Goal: Communication & Community: Share content

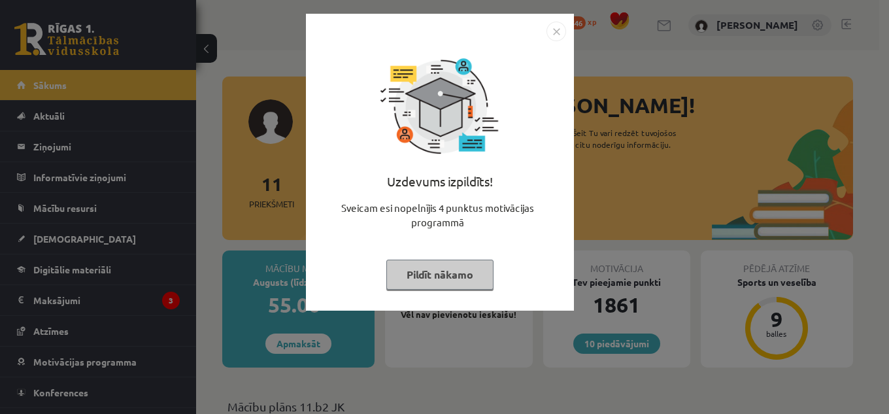
click at [570, 32] on div "Uzdevums izpildīts! Sveicam esi nopelnījis 4 punktus motivācijas programmā Pild…" at bounding box center [440, 162] width 268 height 297
click at [539, 33] on div at bounding box center [440, 32] width 252 height 20
click at [560, 30] on img "Close" at bounding box center [557, 32] width 20 height 20
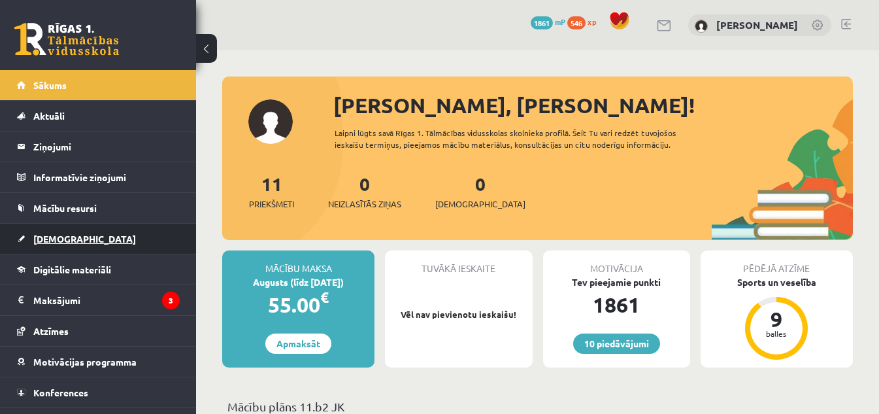
click at [58, 231] on link "[DEMOGRAPHIC_DATA]" at bounding box center [98, 239] width 163 height 30
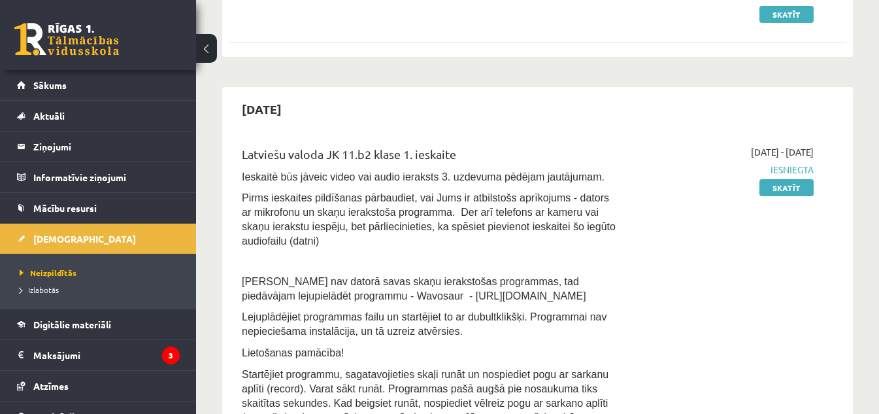
scroll to position [255, 0]
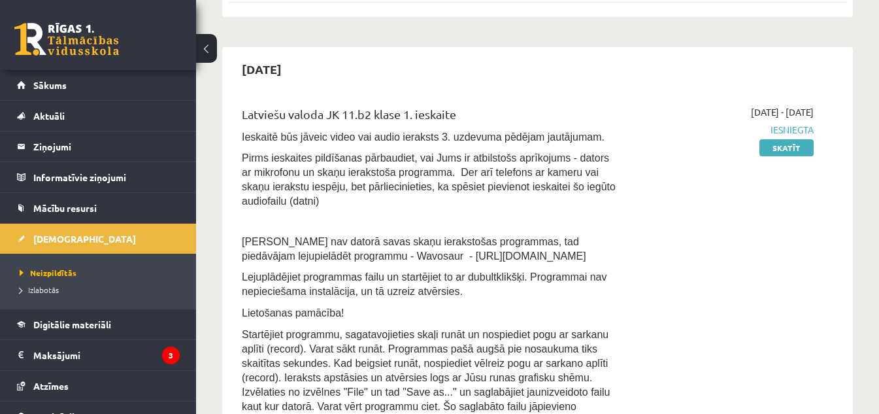
click at [796, 128] on span "Iesniegta" at bounding box center [725, 130] width 178 height 14
click at [793, 145] on link "Skatīt" at bounding box center [787, 147] width 54 height 17
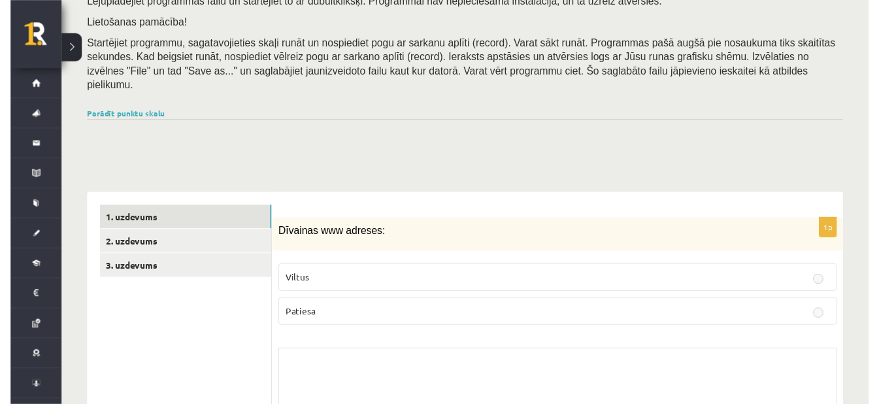
scroll to position [383, 0]
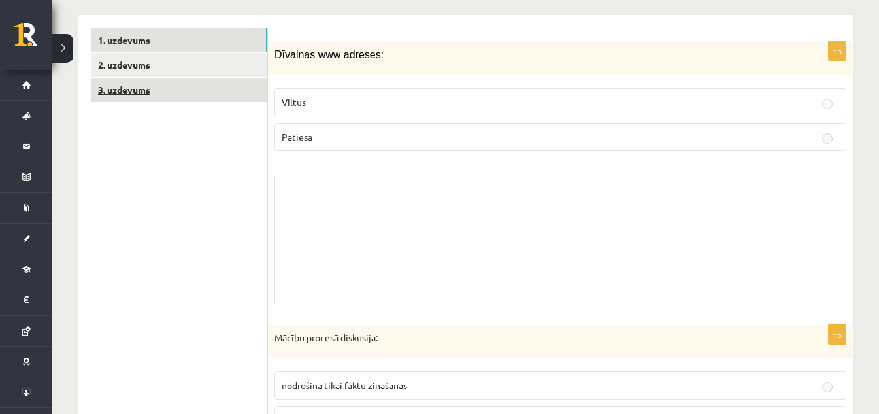
click at [243, 78] on link "3. uzdevums" at bounding box center [180, 90] width 176 height 24
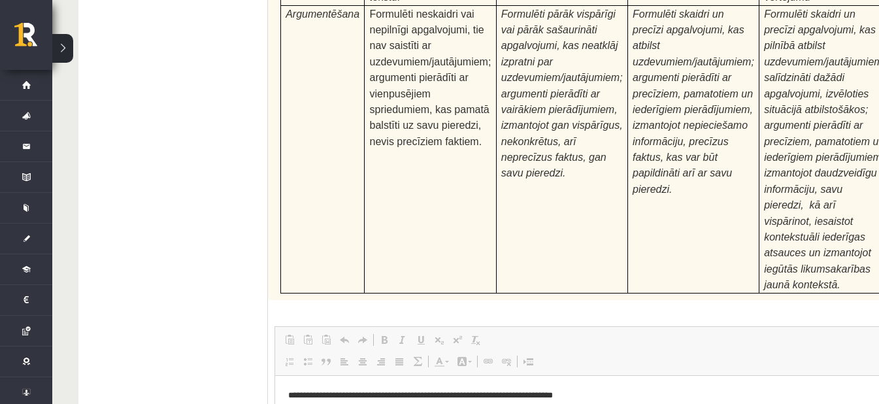
scroll to position [5162, 0]
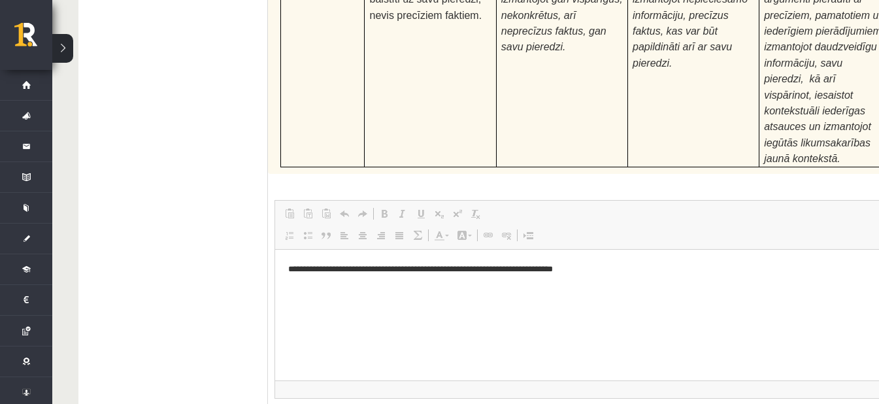
click at [387, 289] on html "**********" at bounding box center [618, 269] width 687 height 40
click at [493, 289] on html "**********" at bounding box center [618, 269] width 687 height 40
click at [653, 289] on html "**********" at bounding box center [618, 269] width 687 height 40
click at [591, 216] on fieldset "**********" at bounding box center [619, 332] width 688 height 265
click at [443, 289] on html "**********" at bounding box center [618, 269] width 687 height 40
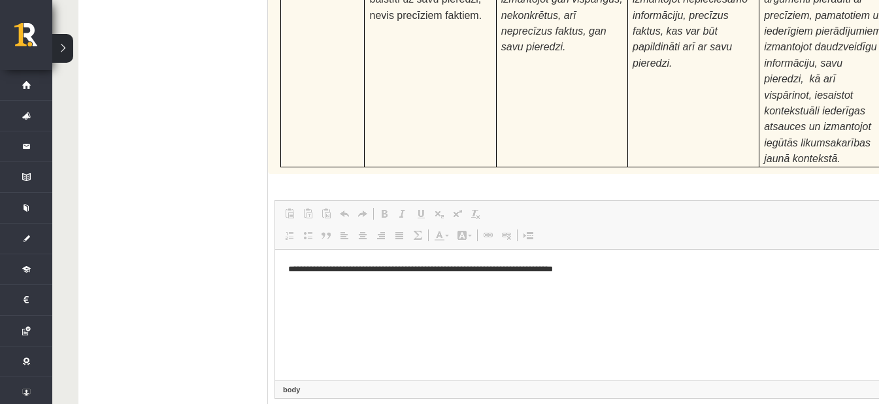
click at [452, 289] on html "**********" at bounding box center [618, 269] width 687 height 40
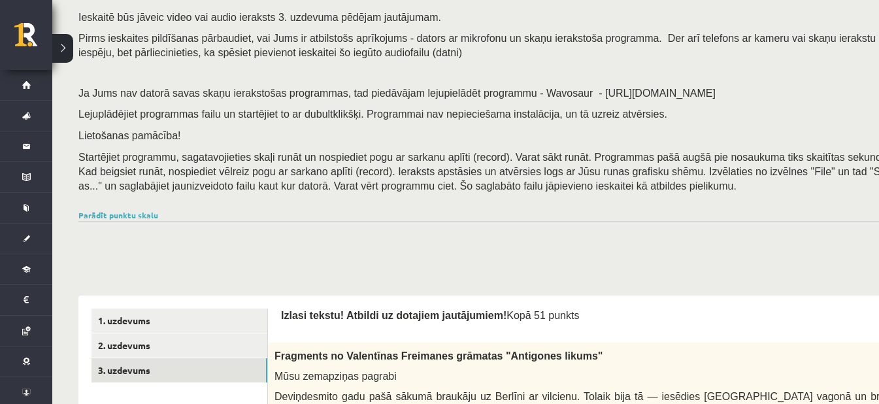
scroll to position [0, 0]
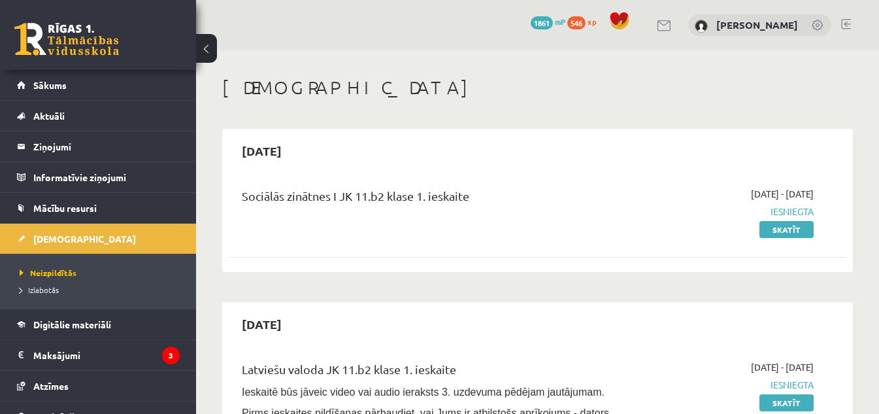
scroll to position [255, 0]
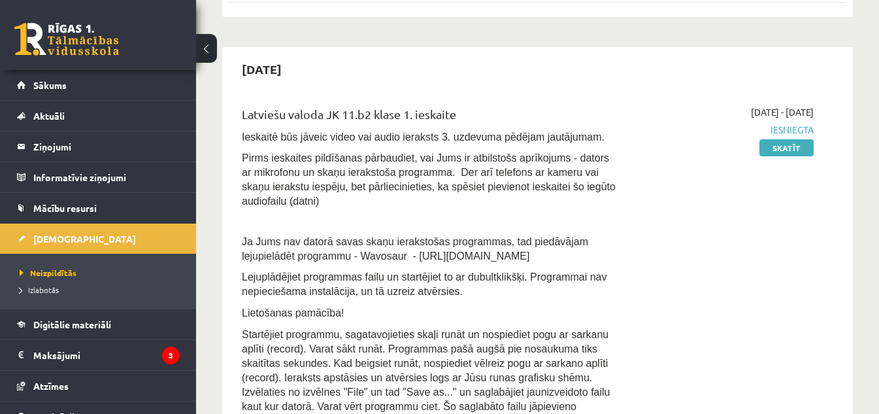
click at [799, 130] on span "Iesniegta" at bounding box center [725, 130] width 178 height 14
click at [794, 70] on div "[DATE]" at bounding box center [538, 69] width 618 height 31
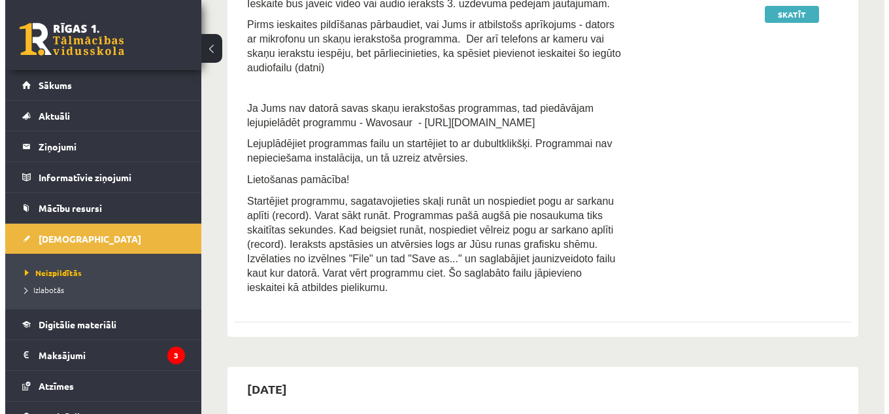
scroll to position [0, 0]
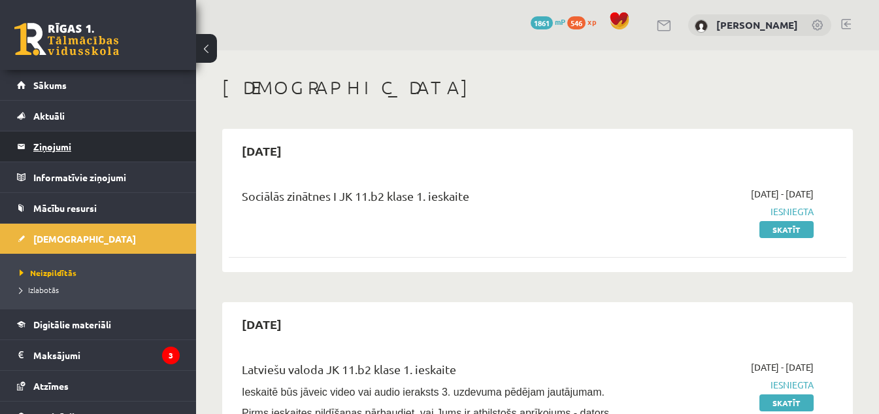
click at [66, 148] on legend "Ziņojumi 0" at bounding box center [106, 146] width 146 height 30
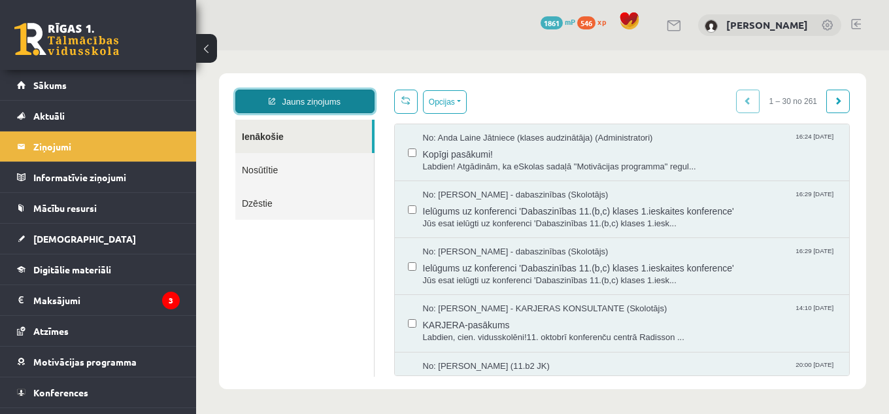
click at [311, 102] on link "Jauns ziņojums" at bounding box center [304, 102] width 139 height 24
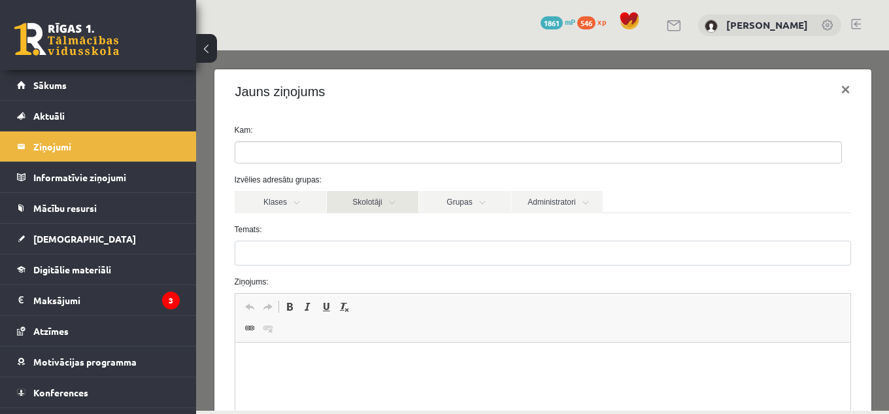
click at [388, 205] on link "Skolotāji" at bounding box center [373, 202] width 92 height 22
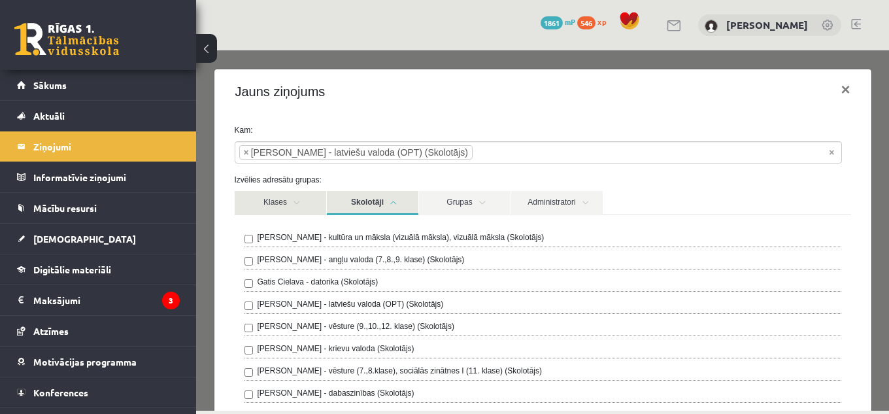
click at [290, 204] on link "Klases" at bounding box center [281, 203] width 92 height 24
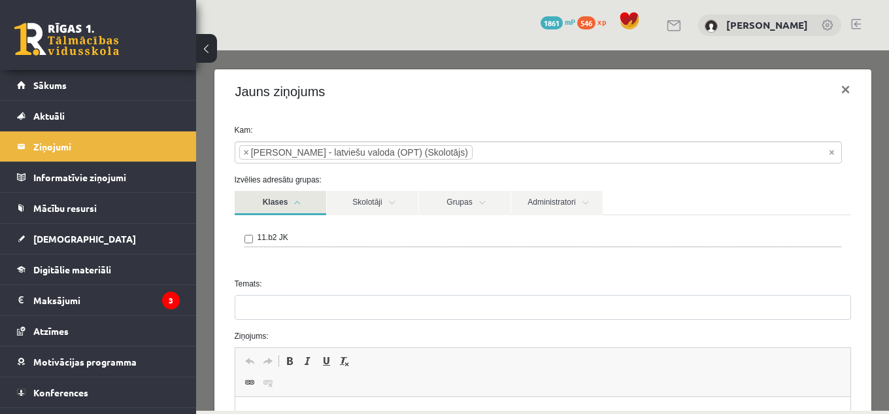
click at [296, 202] on link "Klases" at bounding box center [281, 203] width 92 height 24
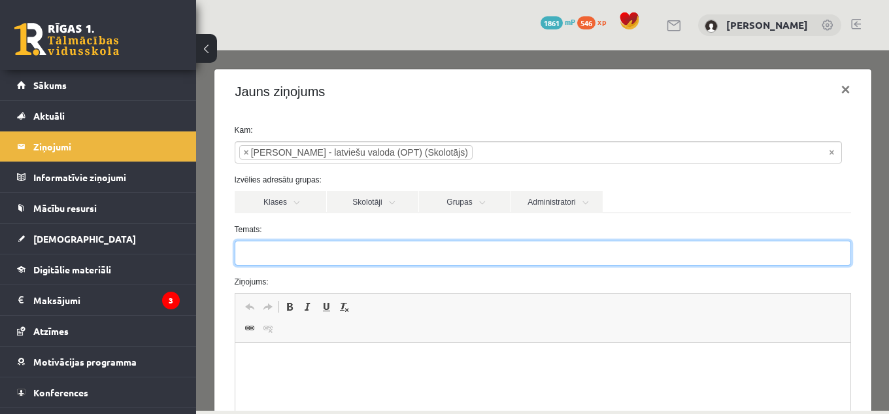
click at [282, 258] on input "Temats:" at bounding box center [543, 253] width 617 height 25
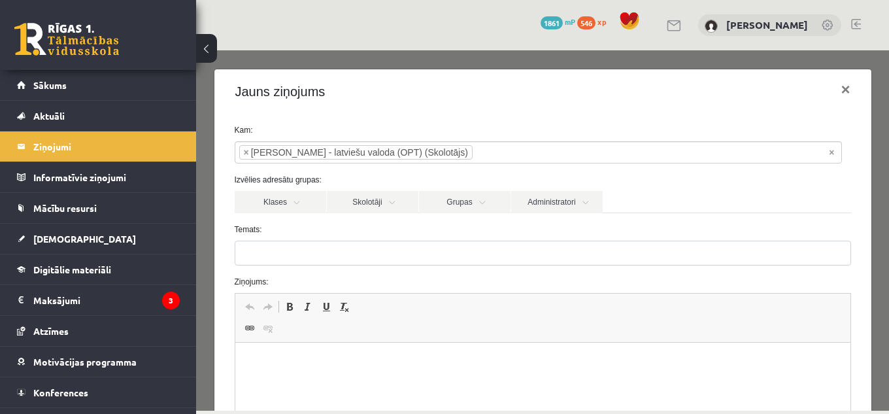
click at [292, 360] on p "Bagātinātā teksta redaktors, wiswyg-editor-47433854228260-1760554704-269" at bounding box center [542, 363] width 589 height 14
click at [322, 373] on span "Ielīmēt" at bounding box center [326, 370] width 37 height 19
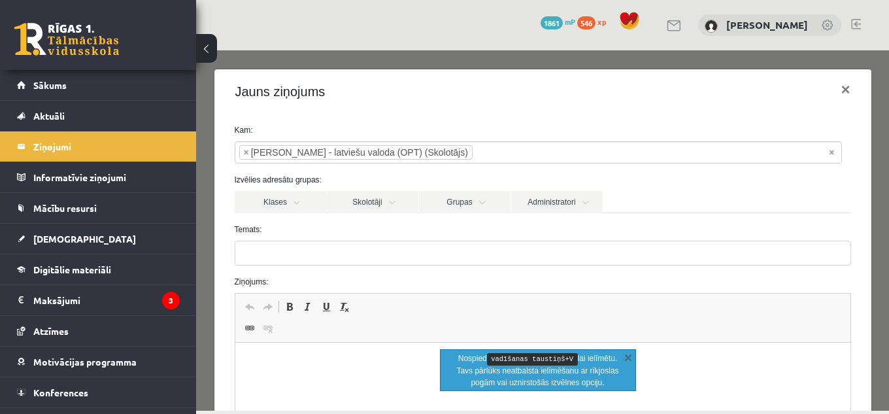
click at [294, 366] on p "Bagātinātā teksta redaktors, wiswyg-editor-47433854228260-1760554704-269" at bounding box center [542, 363] width 589 height 14
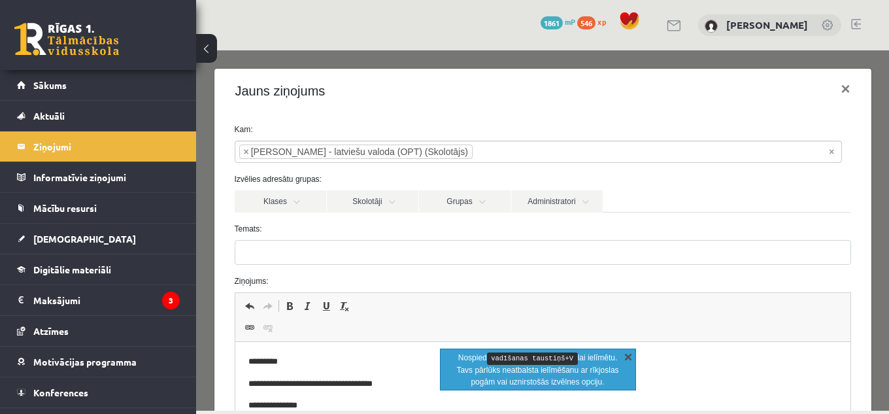
click at [630, 356] on link "X" at bounding box center [628, 356] width 13 height 13
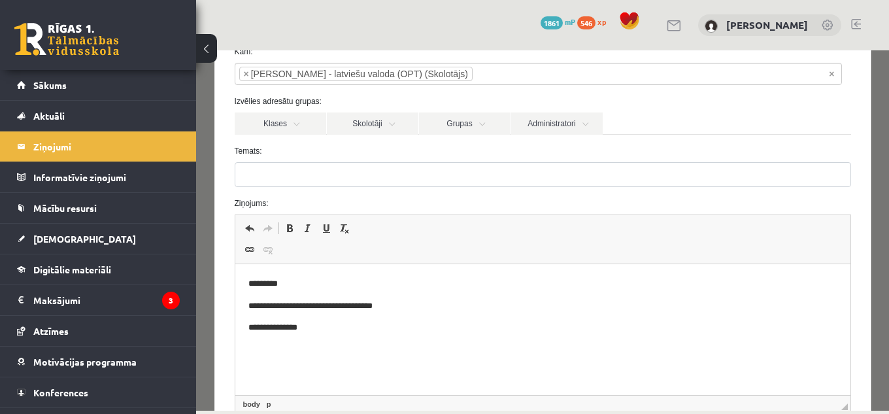
scroll to position [96, 0]
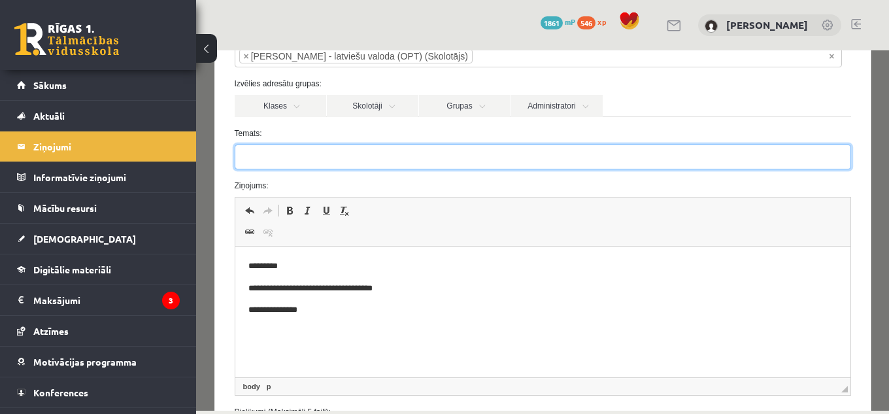
click at [330, 157] on input "Temats:" at bounding box center [543, 157] width 617 height 25
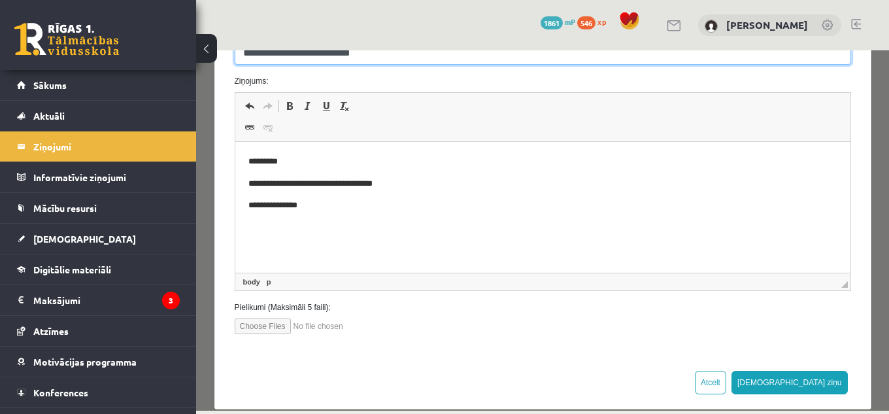
scroll to position [218, 0]
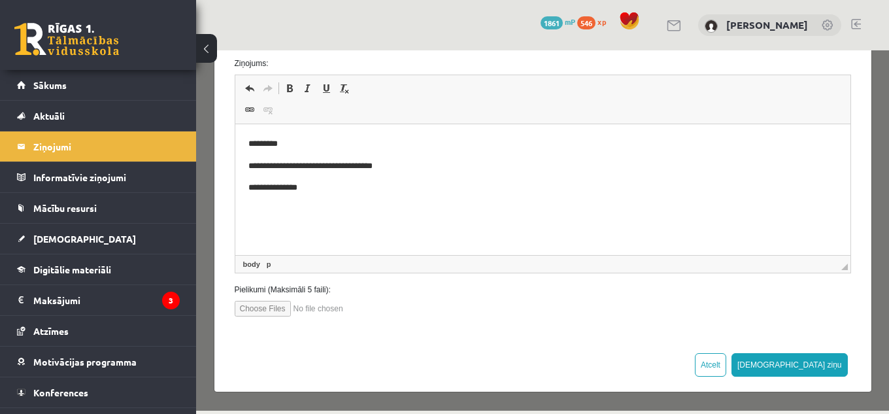
type input "**********"
click at [263, 311] on input "file" at bounding box center [309, 309] width 148 height 16
type input "**********"
click at [335, 309] on input "file" at bounding box center [309, 309] width 148 height 16
click at [271, 309] on input "file" at bounding box center [309, 309] width 148 height 16
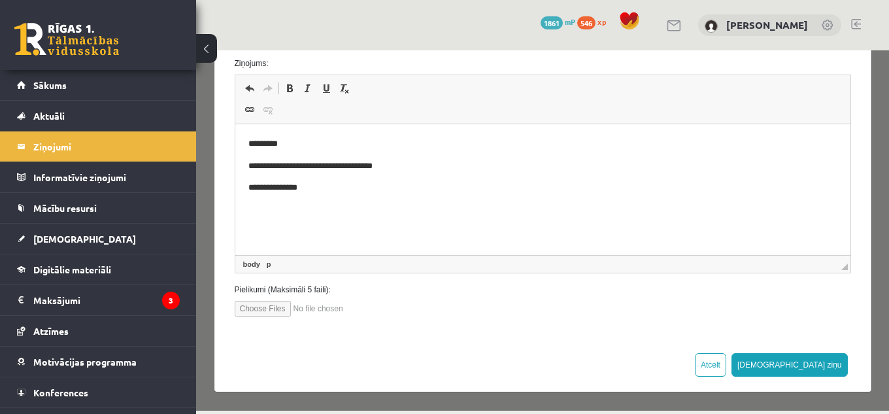
type input "**********"
click at [821, 361] on button "[DEMOGRAPHIC_DATA] ziņu" at bounding box center [790, 365] width 116 height 24
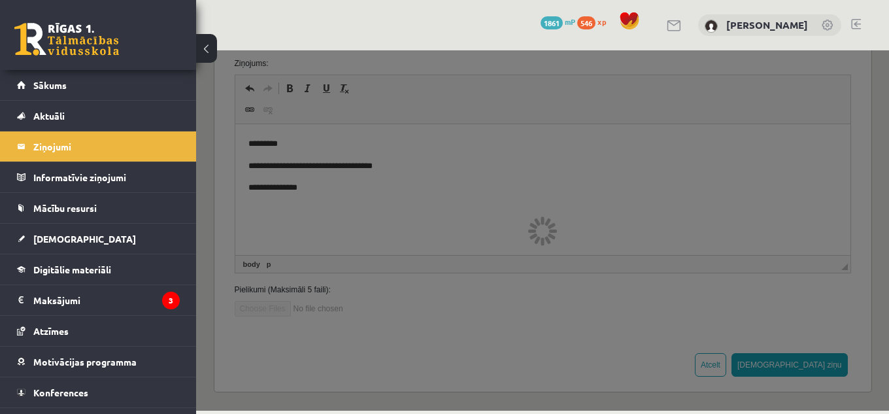
click at [200, 51] on button at bounding box center [206, 48] width 21 height 29
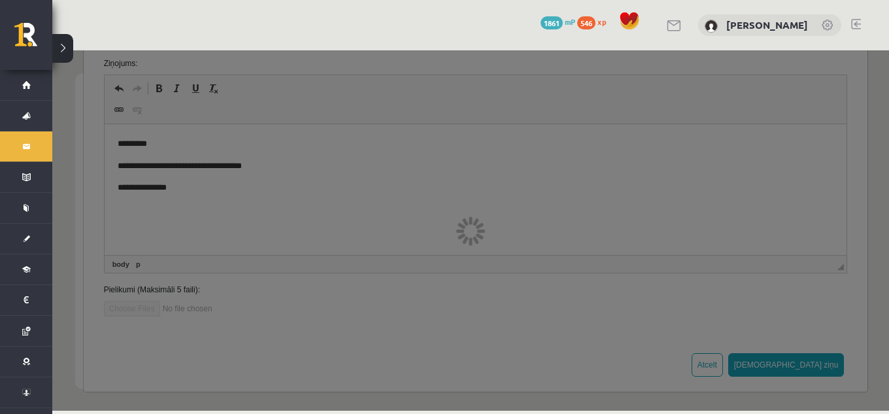
click at [504, 189] on div at bounding box center [470, 230] width 837 height 360
click at [467, 204] on div at bounding box center [470, 230] width 837 height 360
click at [433, 209] on div at bounding box center [470, 230] width 837 height 360
drag, startPoint x: 887, startPoint y: 226, endPoint x: 872, endPoint y: 157, distance: 70.3
click at [872, 157] on div at bounding box center [470, 230] width 837 height 360
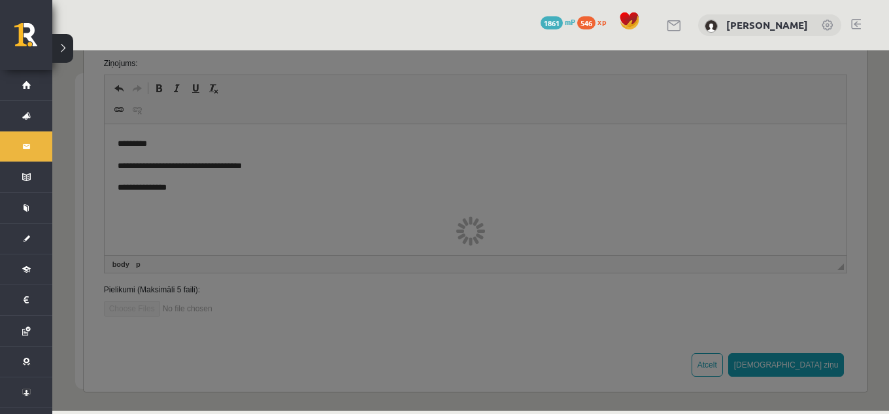
drag, startPoint x: 877, startPoint y: 286, endPoint x: 879, endPoint y: 345, distance: 58.9
click at [879, 345] on div at bounding box center [470, 230] width 837 height 360
click at [522, 252] on div at bounding box center [470, 230] width 837 height 360
click at [632, 196] on div at bounding box center [470, 230] width 837 height 360
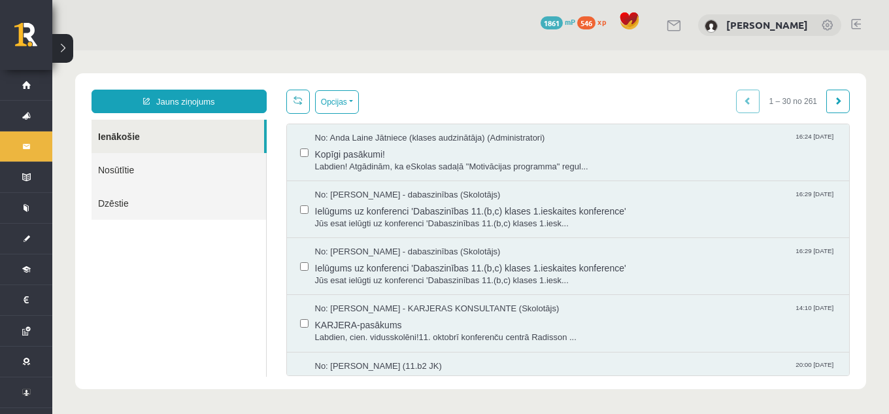
click at [155, 168] on link "Nosūtītie" at bounding box center [179, 169] width 175 height 33
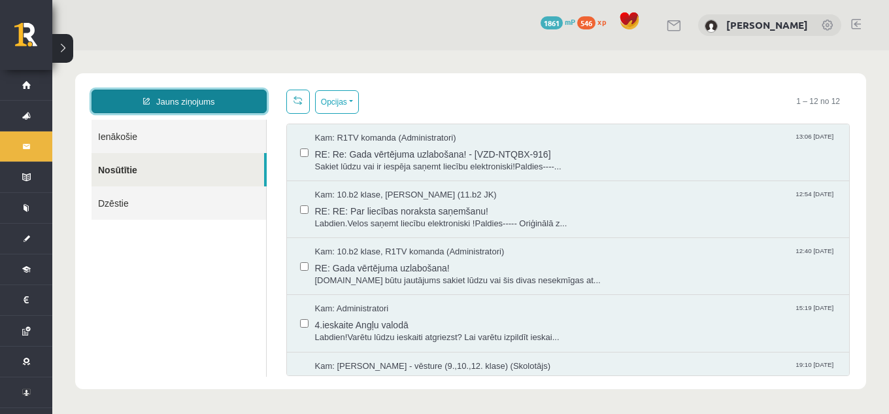
click at [184, 102] on link "Jauns ziņojums" at bounding box center [179, 102] width 175 height 24
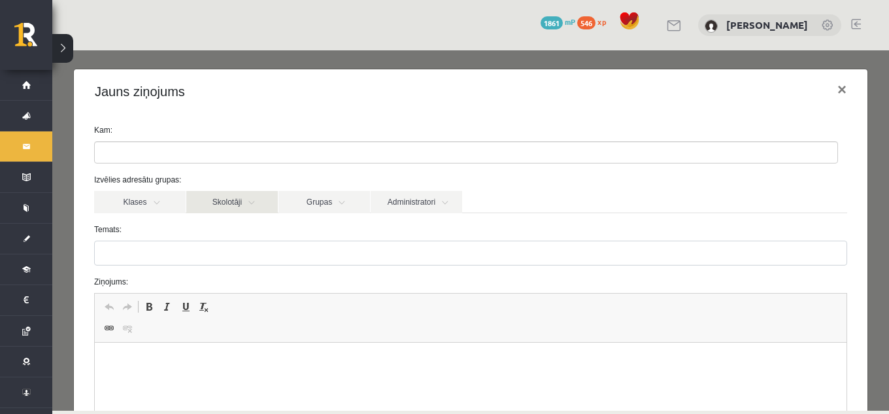
click at [258, 193] on link "Skolotāji" at bounding box center [232, 202] width 92 height 22
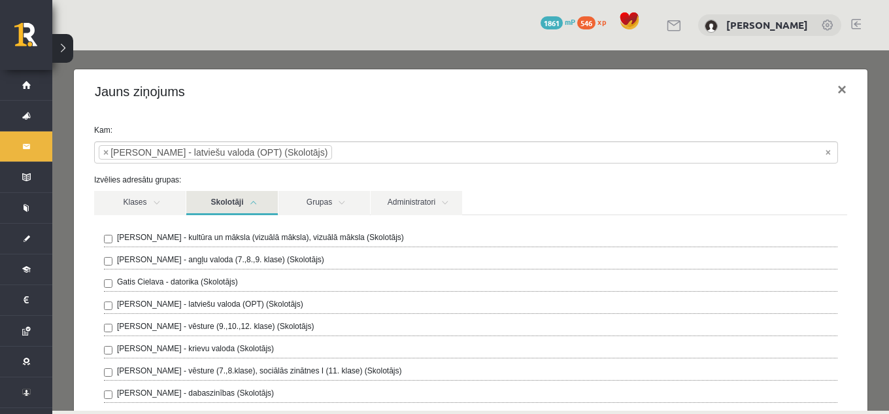
click at [251, 198] on link "Skolotāji" at bounding box center [232, 203] width 92 height 24
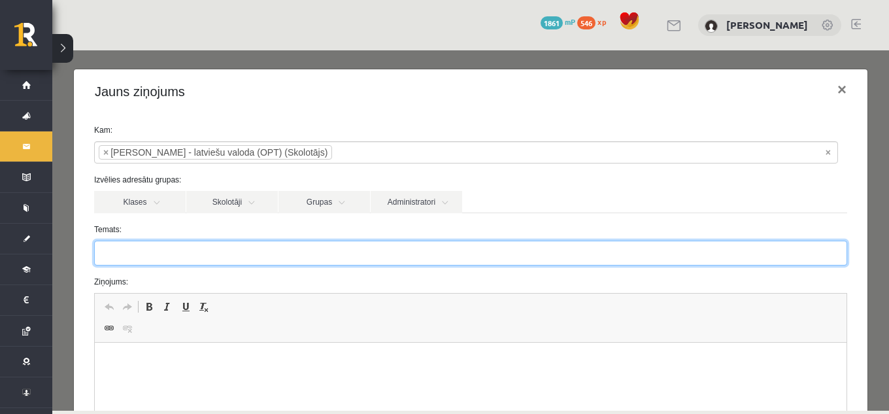
click at [233, 250] on input "Temats:" at bounding box center [470, 253] width 753 height 25
type input "**********"
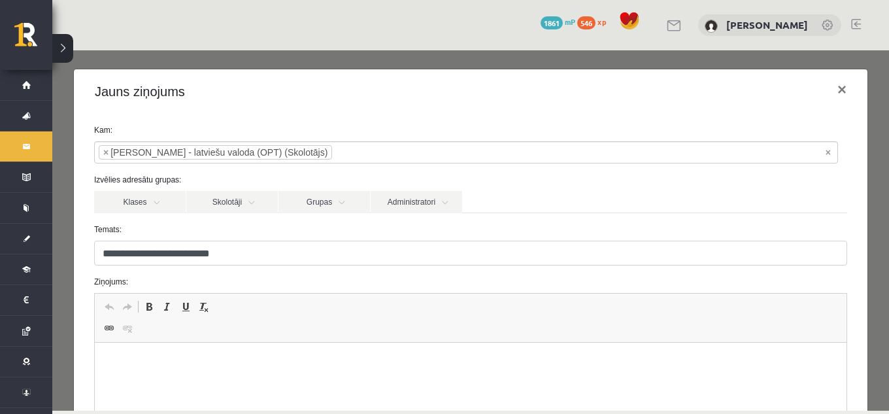
click at [209, 353] on html at bounding box center [471, 363] width 752 height 40
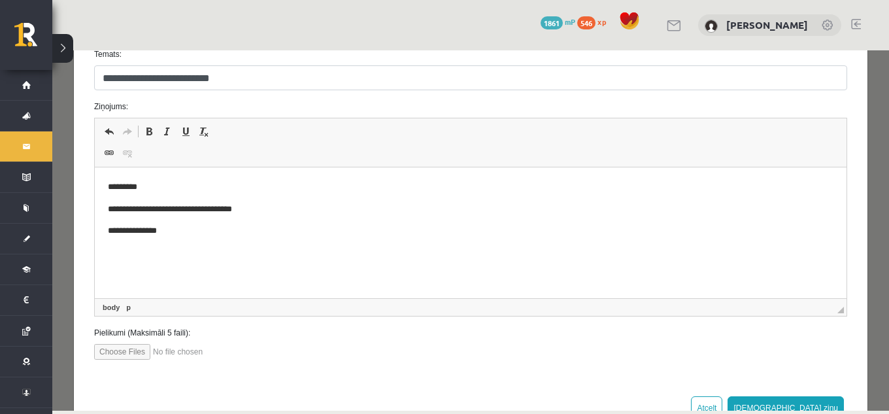
scroll to position [177, 0]
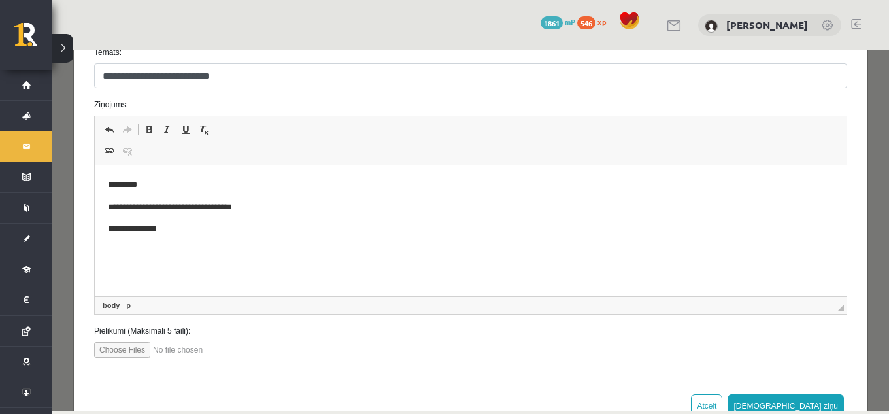
click at [135, 352] on input "file" at bounding box center [168, 350] width 148 height 16
type input "**********"
click at [806, 401] on button "[DEMOGRAPHIC_DATA] ziņu" at bounding box center [786, 406] width 116 height 24
